Goal: Ask a question

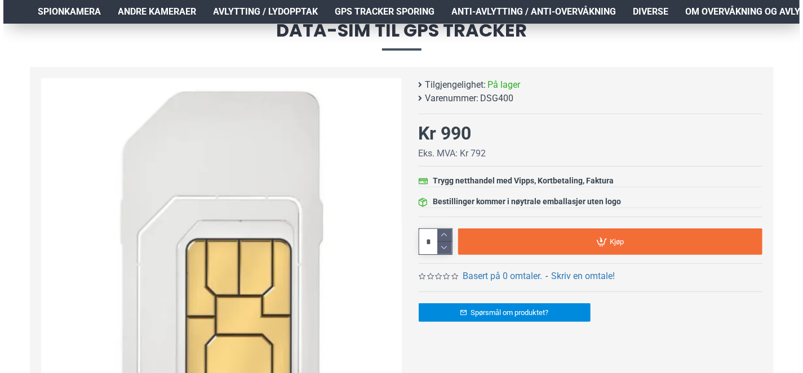
scroll to position [171, 0]
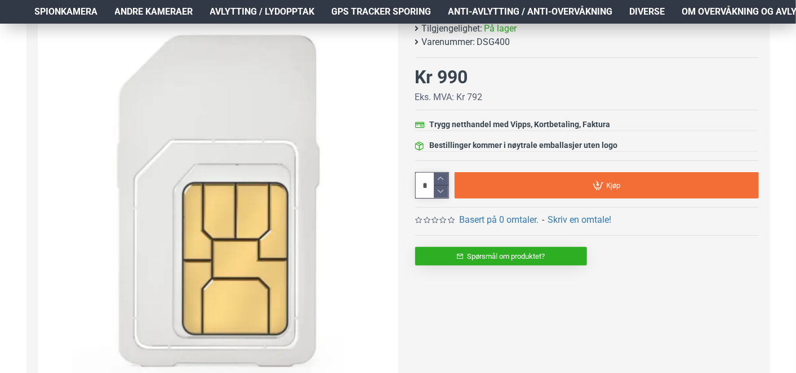
click at [498, 255] on link "Spørsmål om produktet?" at bounding box center [501, 256] width 172 height 19
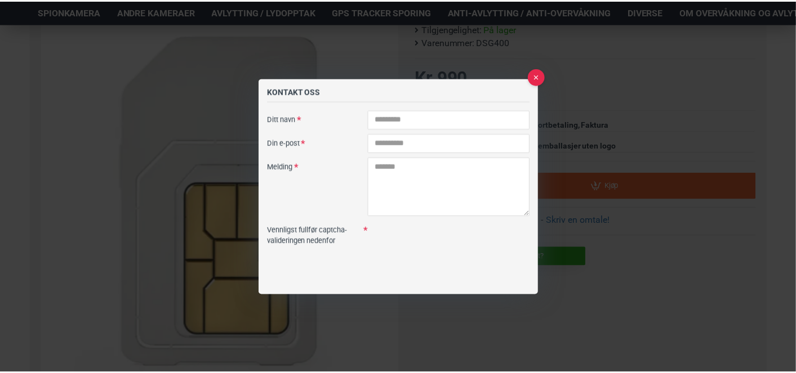
scroll to position [0, 0]
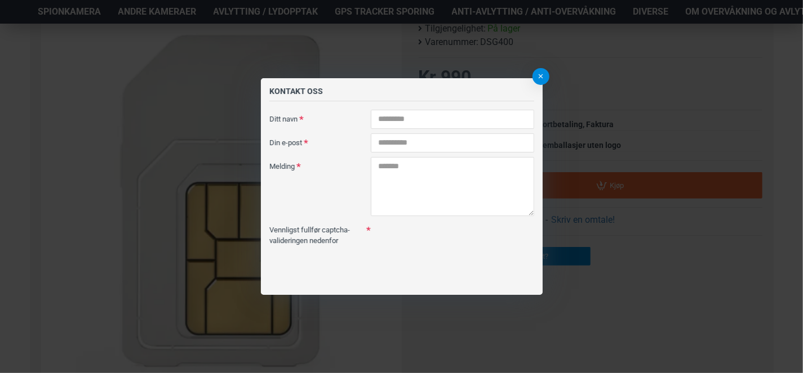
click at [539, 76] on button at bounding box center [540, 76] width 17 height 17
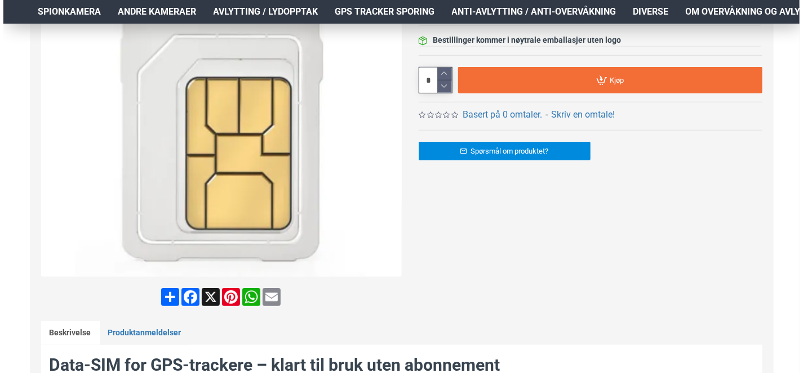
scroll to position [282, 0]
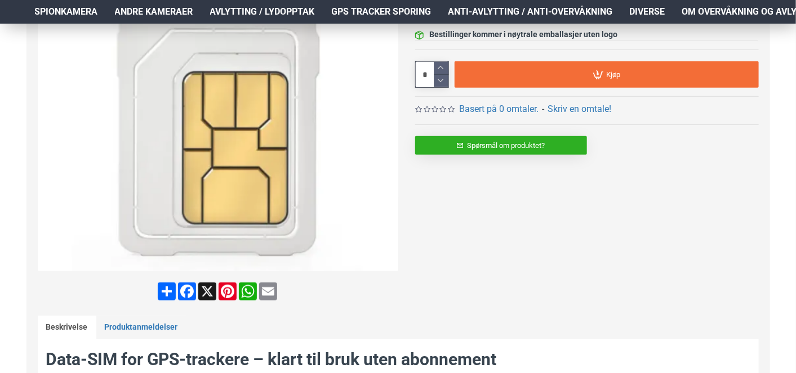
click at [515, 146] on link "Spørsmål om produktet?" at bounding box center [501, 145] width 172 height 19
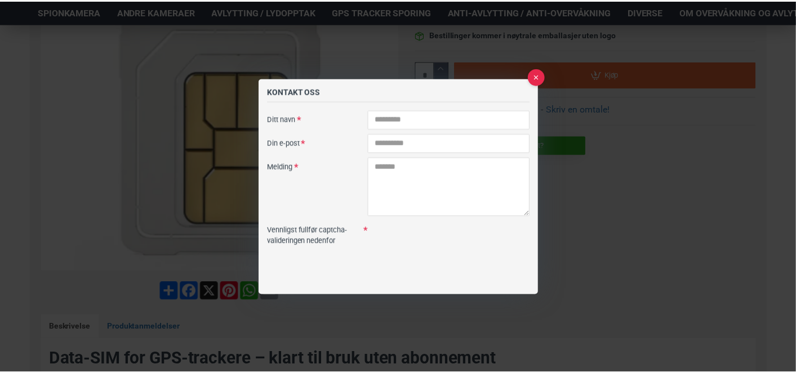
scroll to position [0, 0]
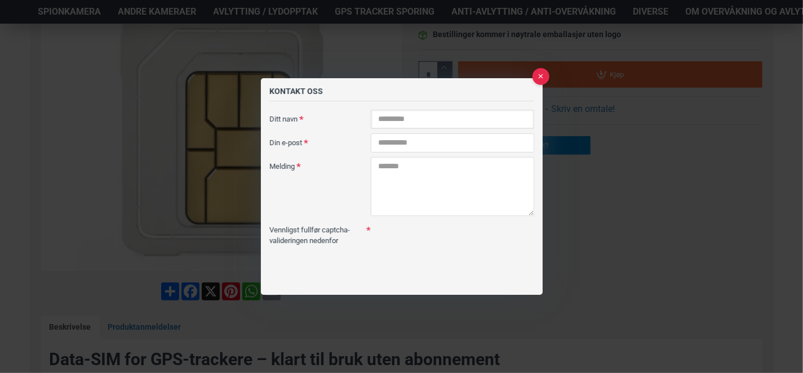
click at [439, 121] on input "Ditt navn" at bounding box center [451, 118] width 163 height 19
type input "*"
click at [536, 74] on button at bounding box center [540, 76] width 17 height 17
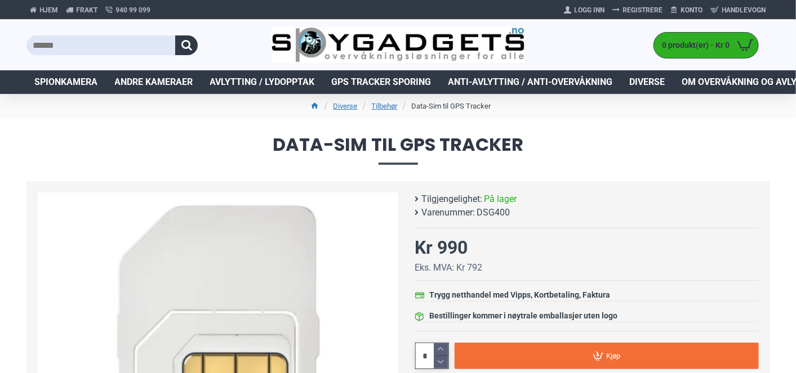
scroll to position [338, 0]
